Goal: Entertainment & Leisure: Consume media (video, audio)

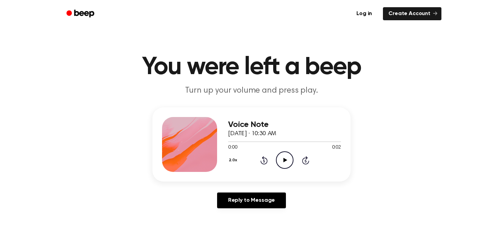
click at [279, 156] on icon "Play Audio" at bounding box center [285, 161] width 18 height 18
click at [287, 164] on icon "Pause Audio" at bounding box center [285, 161] width 18 height 18
click at [284, 157] on icon "Play Audio" at bounding box center [285, 161] width 18 height 18
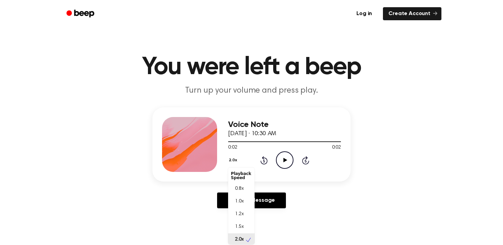
click at [229, 160] on button "2.0x" at bounding box center [233, 161] width 11 height 12
click at [240, 205] on div "1.0x" at bounding box center [241, 200] width 26 height 13
click at [283, 158] on icon "Play Audio" at bounding box center [285, 161] width 18 height 18
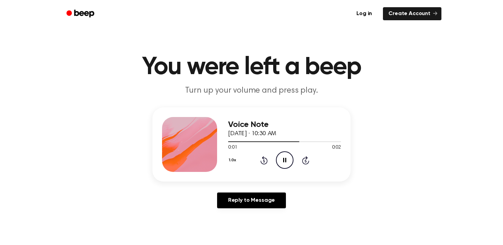
click at [283, 158] on icon "Pause Audio" at bounding box center [285, 161] width 18 height 18
click at [283, 158] on icon "Play Audio" at bounding box center [285, 161] width 18 height 18
click at [283, 158] on icon "Pause Audio" at bounding box center [285, 161] width 18 height 18
click at [283, 158] on icon "Play Audio" at bounding box center [285, 161] width 18 height 18
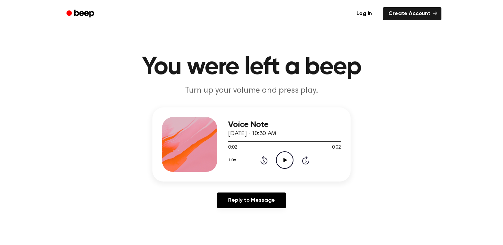
click at [283, 158] on icon "Play Audio" at bounding box center [285, 161] width 18 height 18
click at [284, 160] on icon at bounding box center [285, 160] width 4 height 4
